Goal: Submit feedback/report problem: Submit feedback/report problem

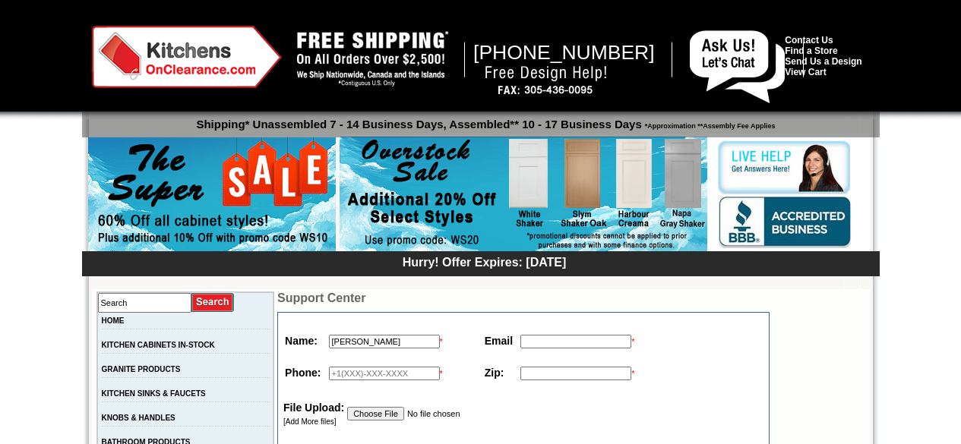
scroll to position [76, 0]
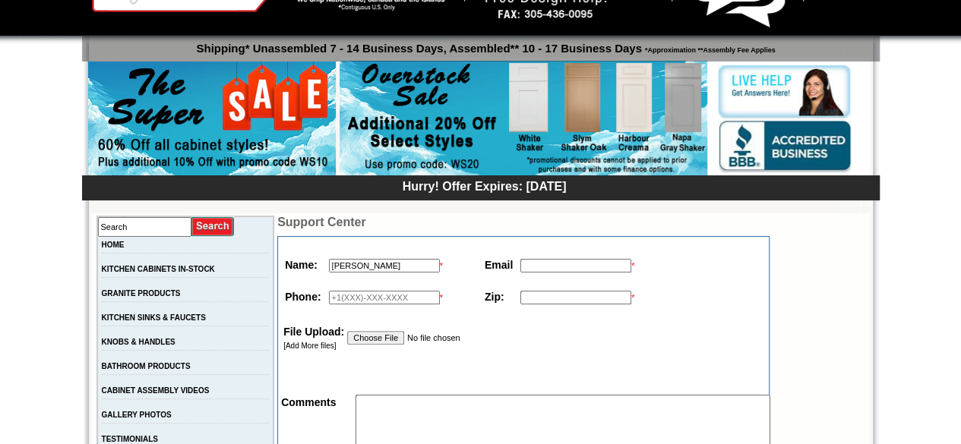
type input "[PERSON_NAME]"
click at [529, 264] on input "text" at bounding box center [575, 266] width 111 height 14
paste input "[EMAIL_ADDRESS][DOMAIN_NAME]"
type input "[EMAIL_ADDRESS][DOMAIN_NAME]"
click at [361, 298] on input "text" at bounding box center [384, 298] width 111 height 14
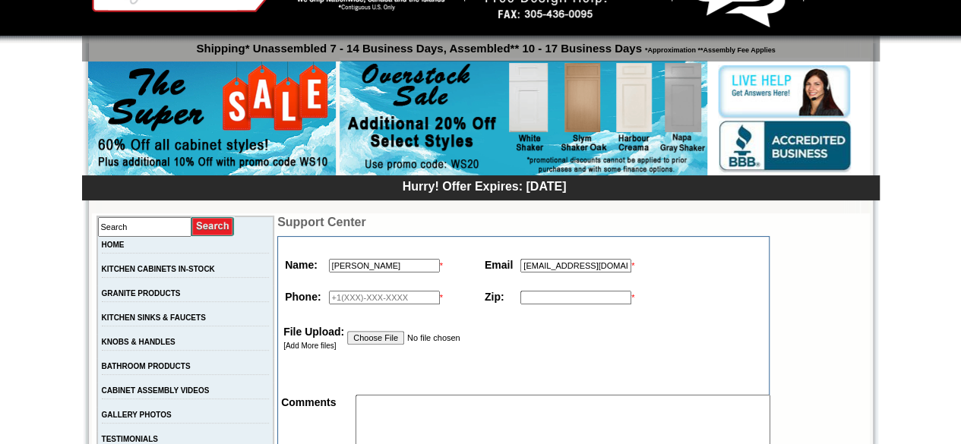
paste input "6025035944"
type input "6025035944"
click at [541, 301] on input "text" at bounding box center [575, 298] width 111 height 14
paste input "85249"
type input "85249"
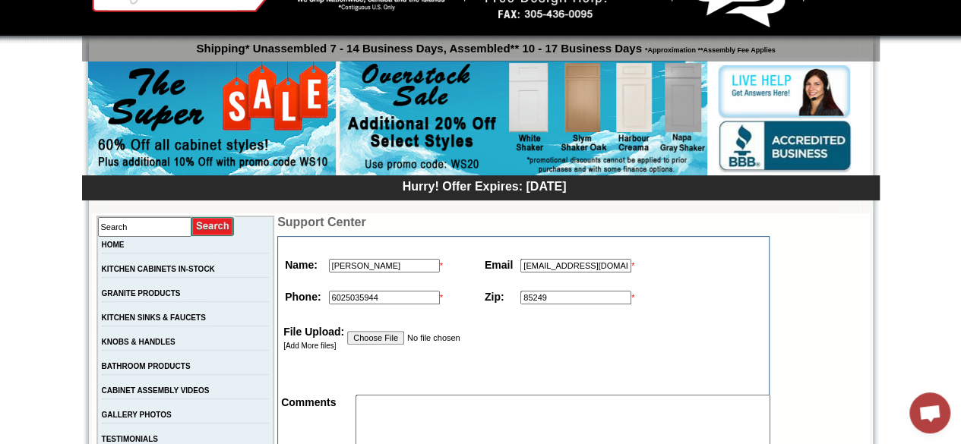
click at [357, 338] on input "file" at bounding box center [426, 338] width 159 height 14
type input "C:\fakepath\ch 1(1-2).pdf"
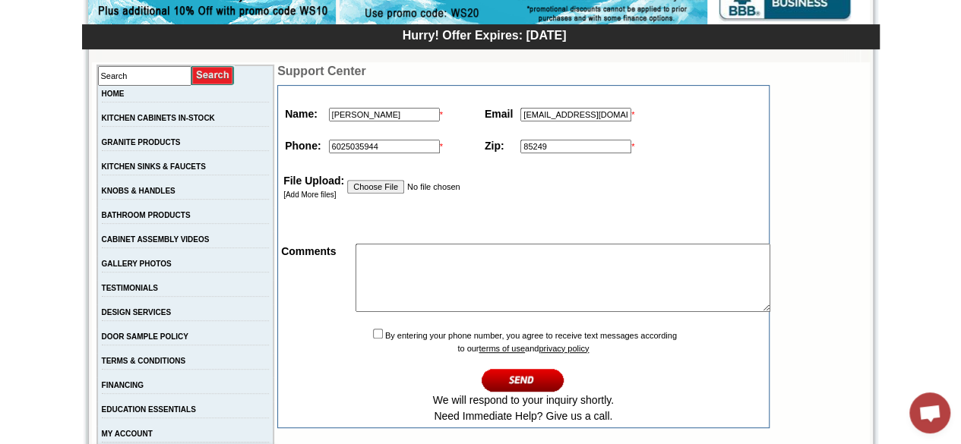
scroll to position [228, 0]
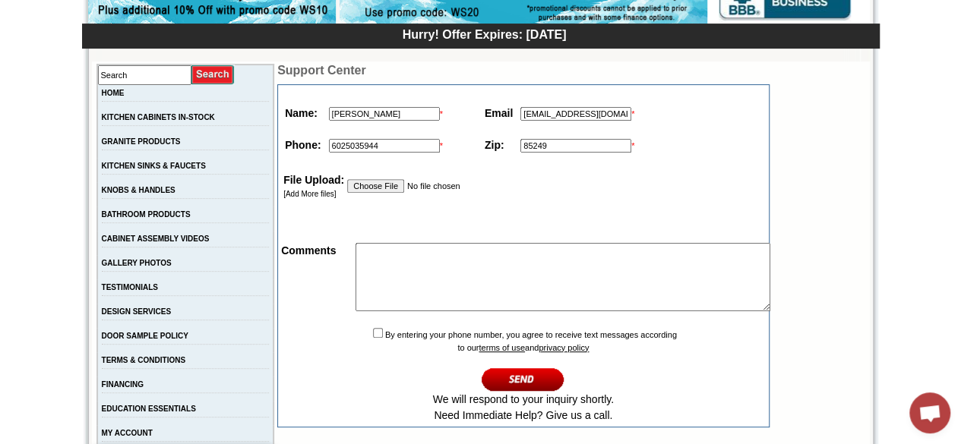
click at [392, 256] on textarea at bounding box center [562, 277] width 415 height 68
paste textarea "i want to replace them"
type textarea "i want to replace them"
click at [352, 342] on td "By entering your phone number, you agree to receive text messages according to …" at bounding box center [522, 374] width 487 height 101
click at [373, 338] on input "checkbox" at bounding box center [378, 333] width 10 height 10
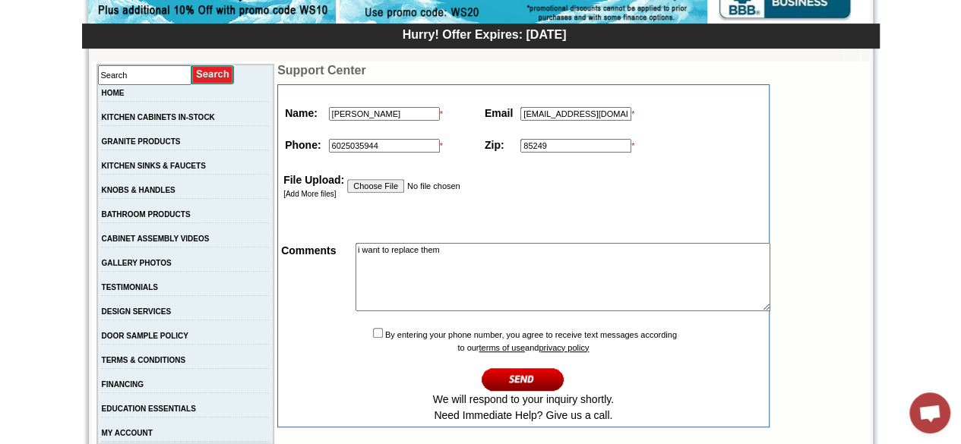
checkbox input "true"
click at [500, 385] on input "image" at bounding box center [522, 379] width 83 height 25
